Goal: Task Accomplishment & Management: Manage account settings

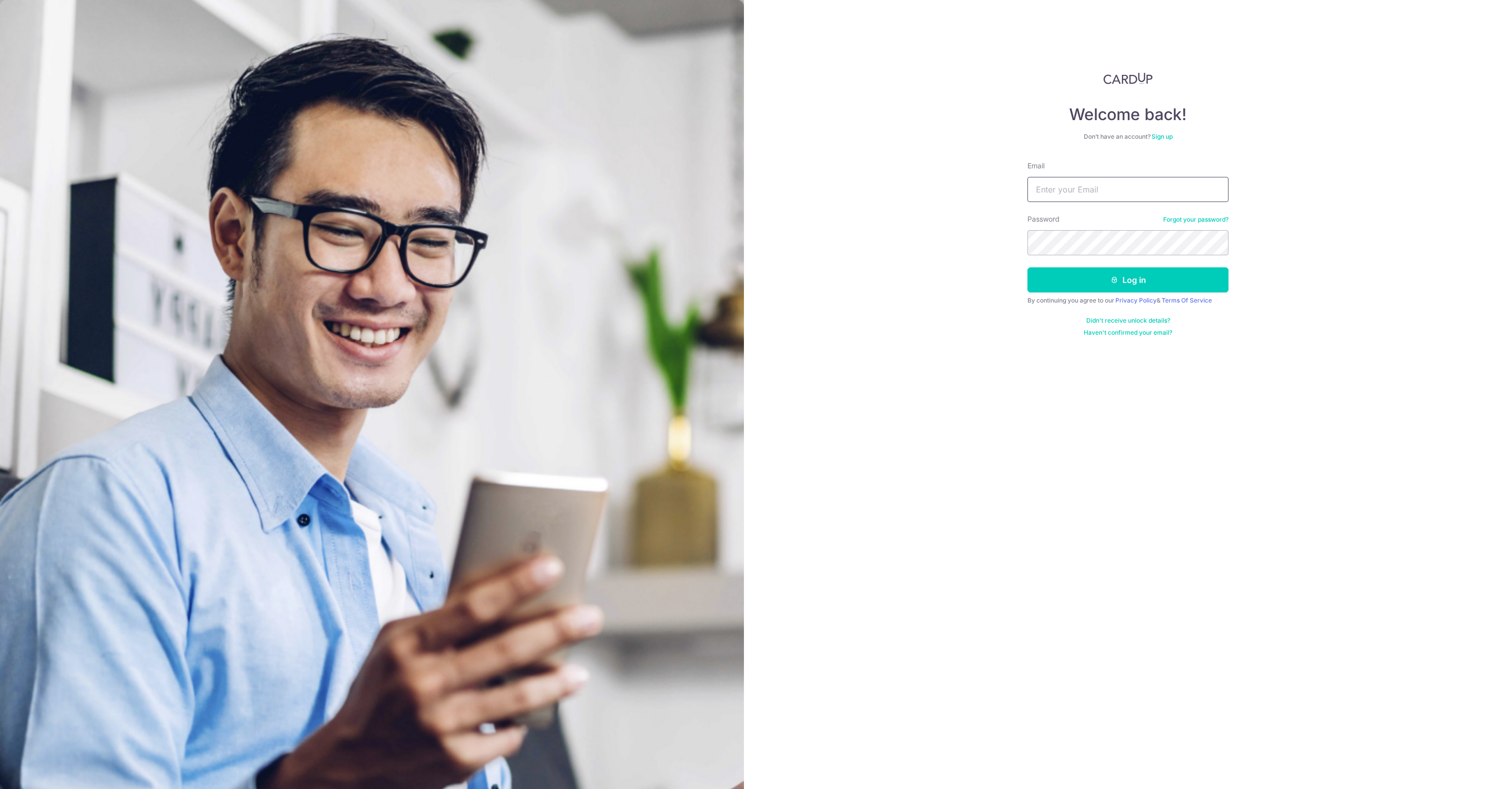
click at [1093, 188] on input "Email" at bounding box center [1128, 189] width 201 height 25
type input "[EMAIL_ADDRESS][DOMAIN_NAME]"
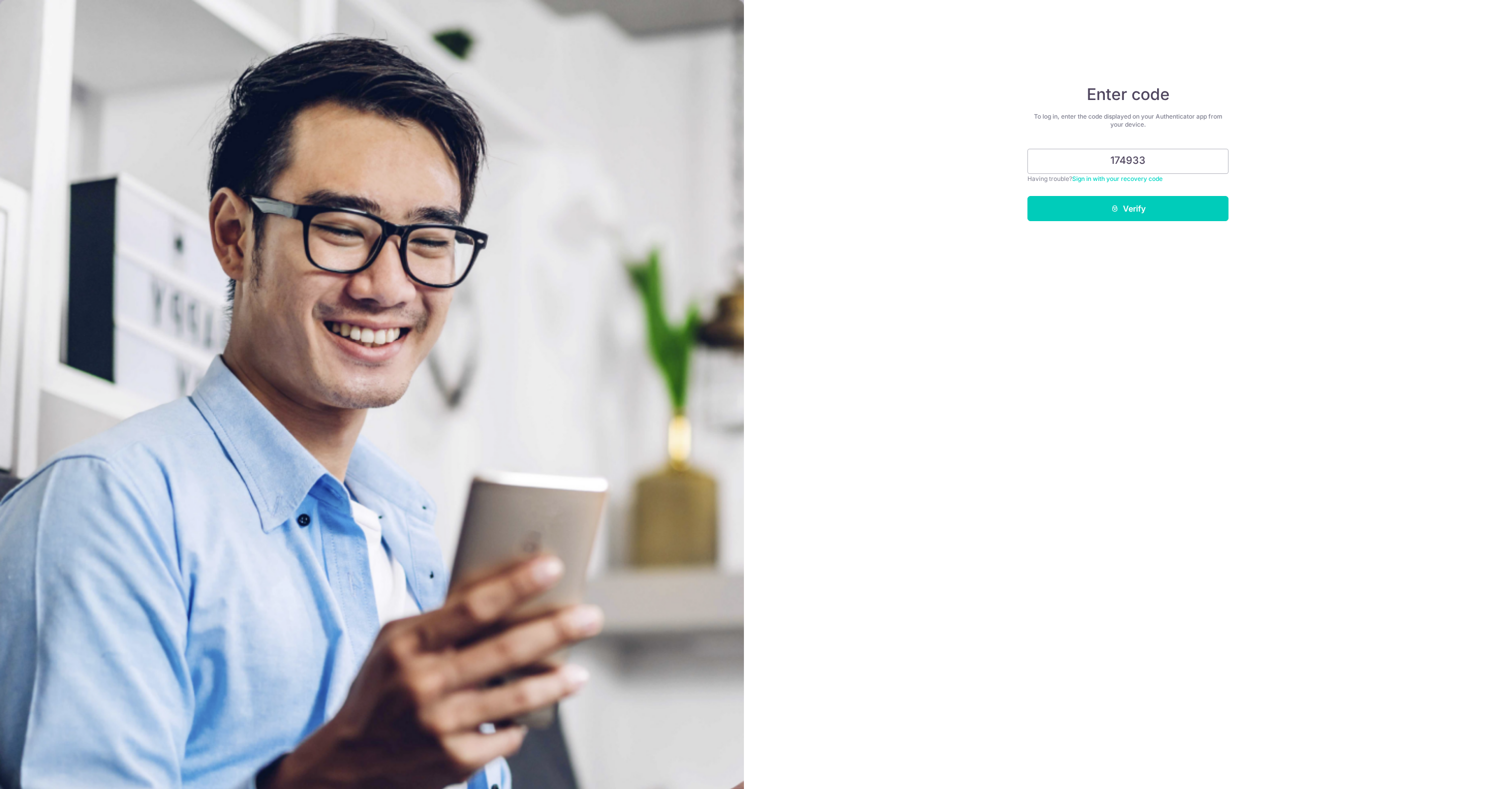
type input "174933"
click at [1027, 196] on button "Verify" at bounding box center [1128, 208] width 201 height 25
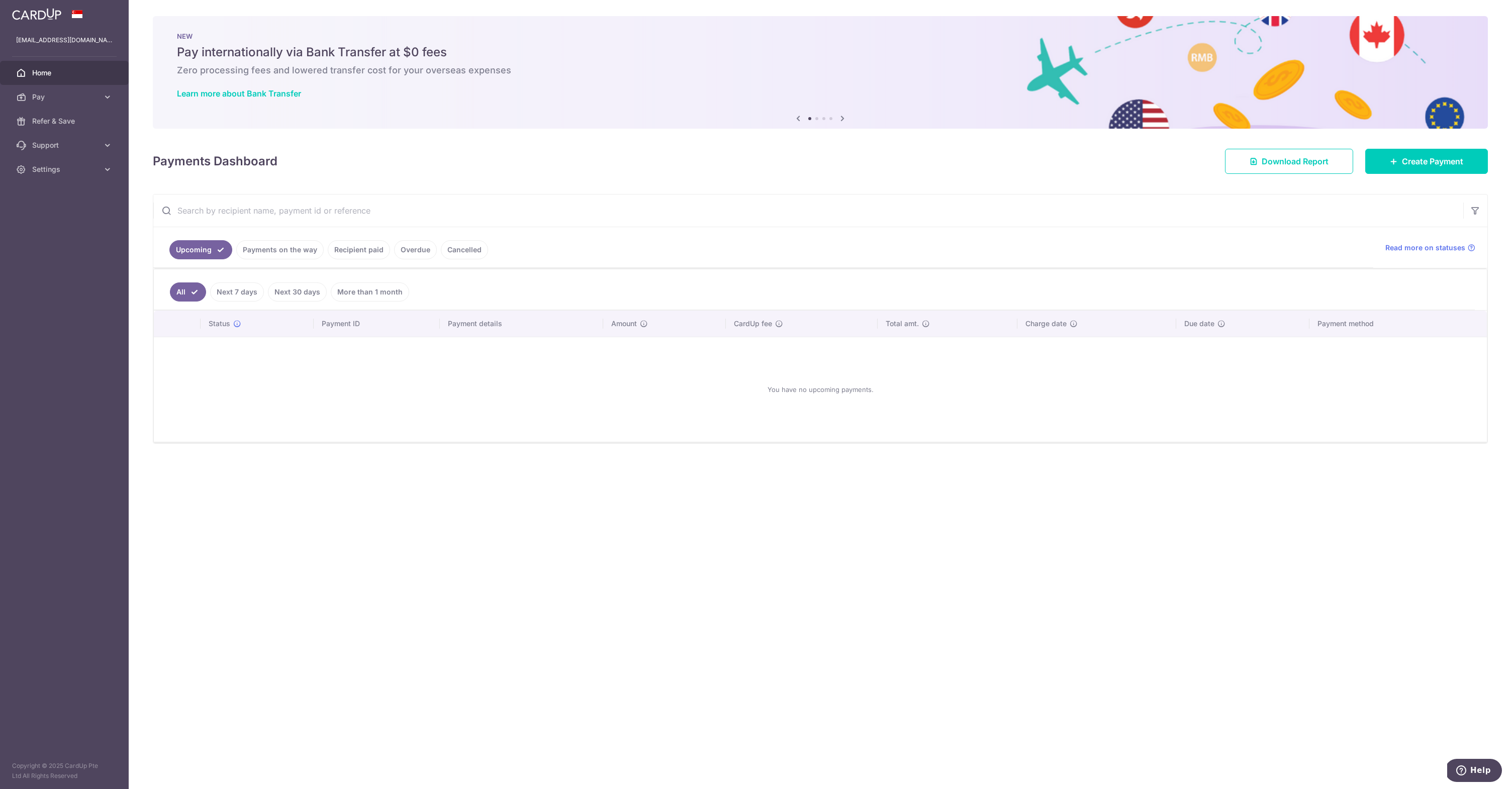
click at [323, 248] on li "Recipient paid" at bounding box center [356, 249] width 66 height 19
click at [301, 252] on link "Payments on the way" at bounding box center [280, 249] width 88 height 19
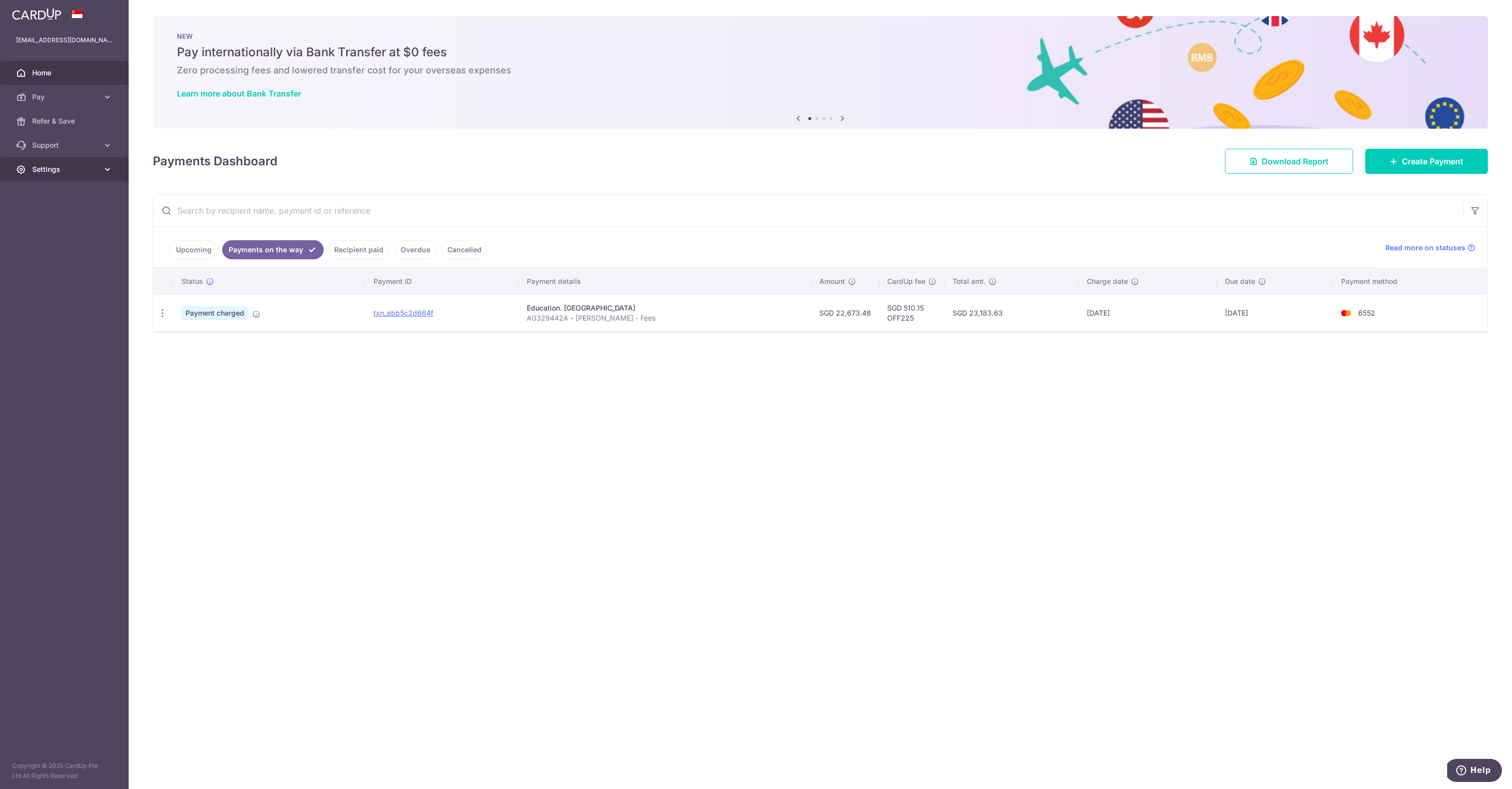
click at [58, 161] on link "Settings" at bounding box center [64, 169] width 129 height 24
click at [43, 223] on link "Logout" at bounding box center [64, 217] width 129 height 24
